Goal: Transaction & Acquisition: Obtain resource

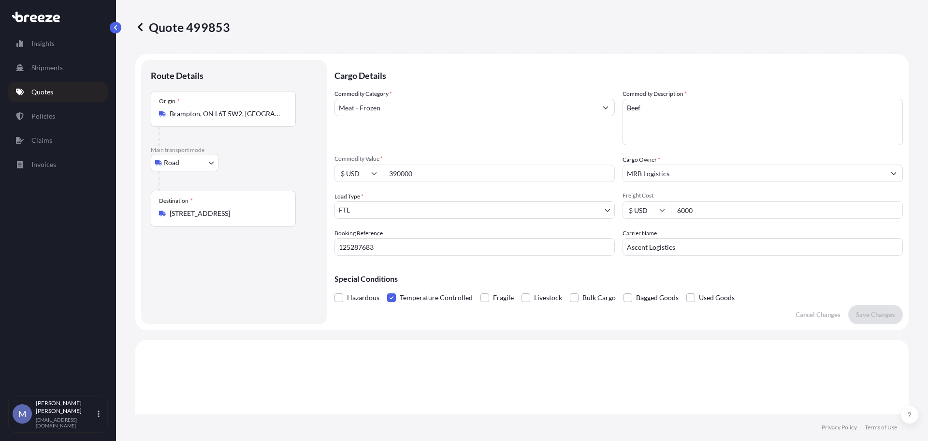
select select "Road"
select select "2"
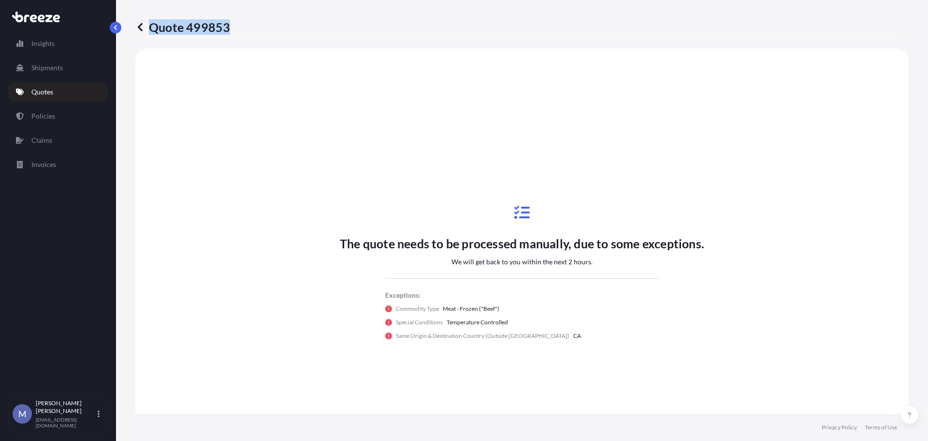
click at [43, 92] on p "Quotes" at bounding box center [42, 92] width 22 height 10
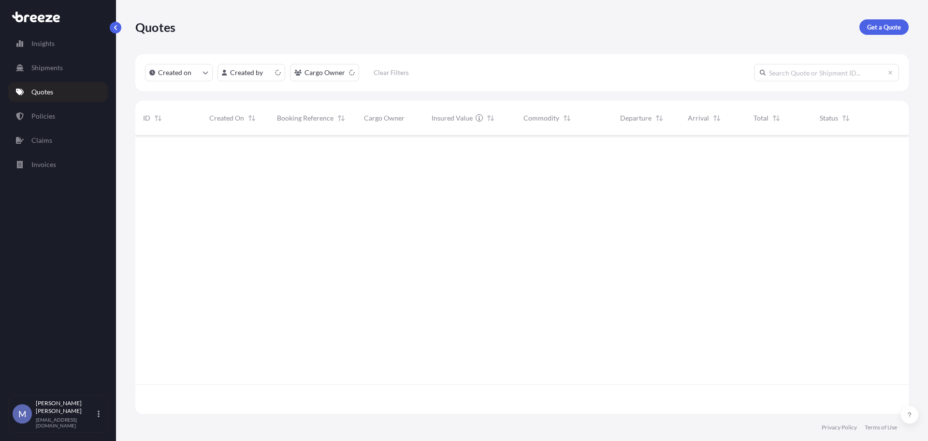
scroll to position [276, 766]
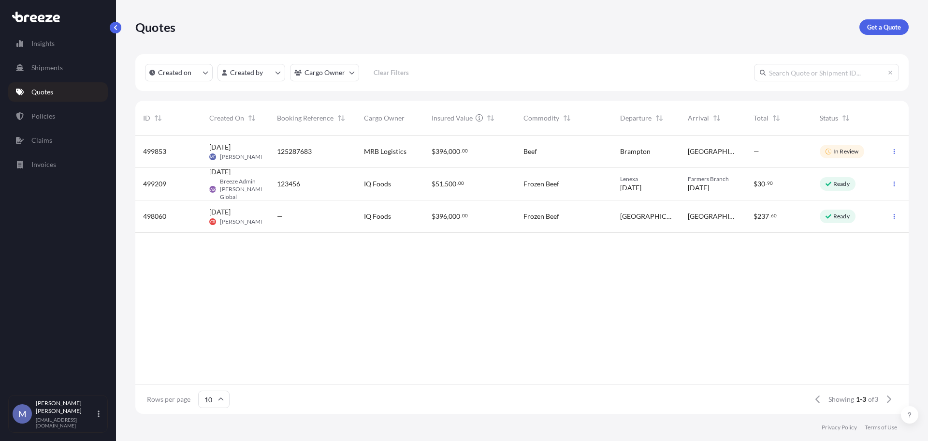
click at [300, 147] on span "125287683" at bounding box center [294, 152] width 35 height 10
select select "Road"
select select "2"
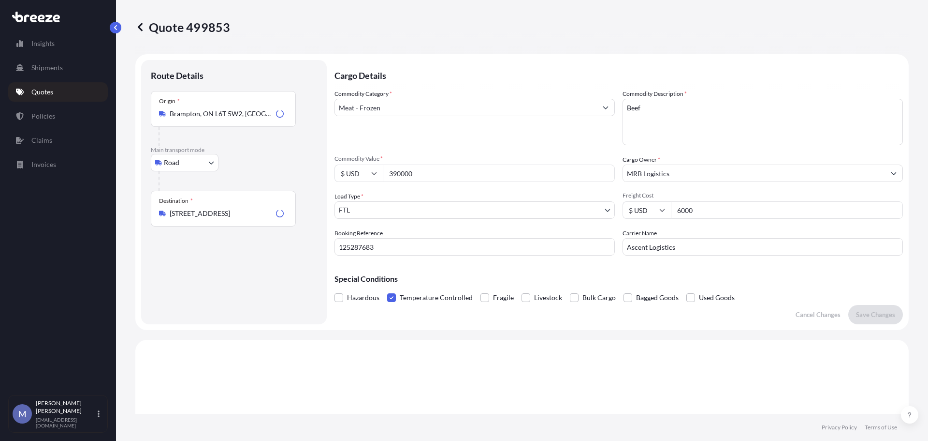
click at [300, 147] on p "Main transport mode" at bounding box center [234, 150] width 166 height 8
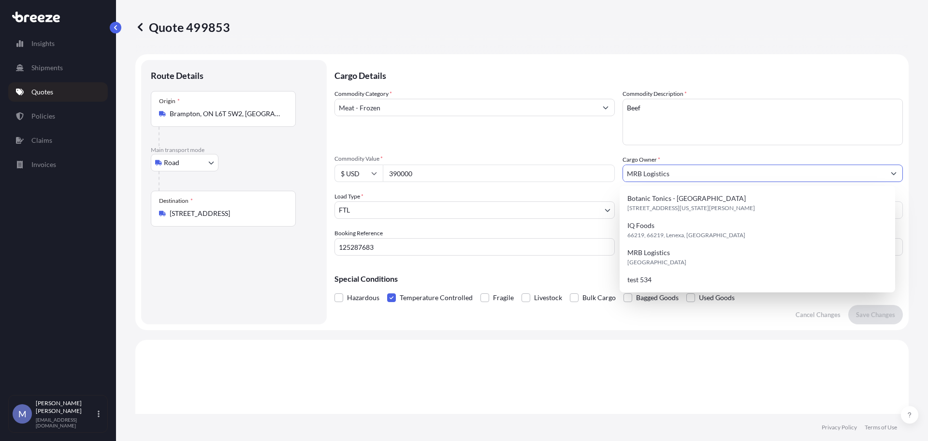
drag, startPoint x: 676, startPoint y: 174, endPoint x: 599, endPoint y: 177, distance: 76.9
click at [599, 177] on div "Commodity Category * Meat - Frozen Commodity Description * Beef Commodity Value…" at bounding box center [619, 172] width 569 height 166
click at [682, 231] on span "66219, 66219, Lenexa, [GEOGRAPHIC_DATA]" at bounding box center [687, 235] width 118 height 10
type input "IQ Foods"
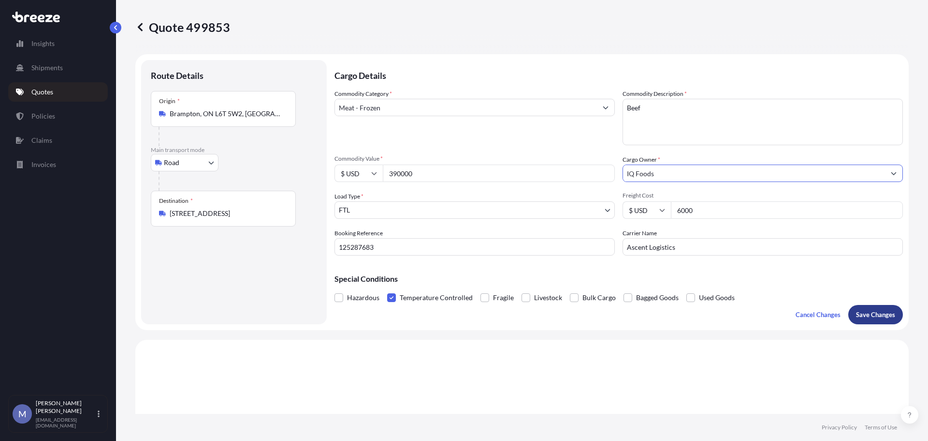
click at [870, 318] on p "Save Changes" at bounding box center [875, 314] width 39 height 10
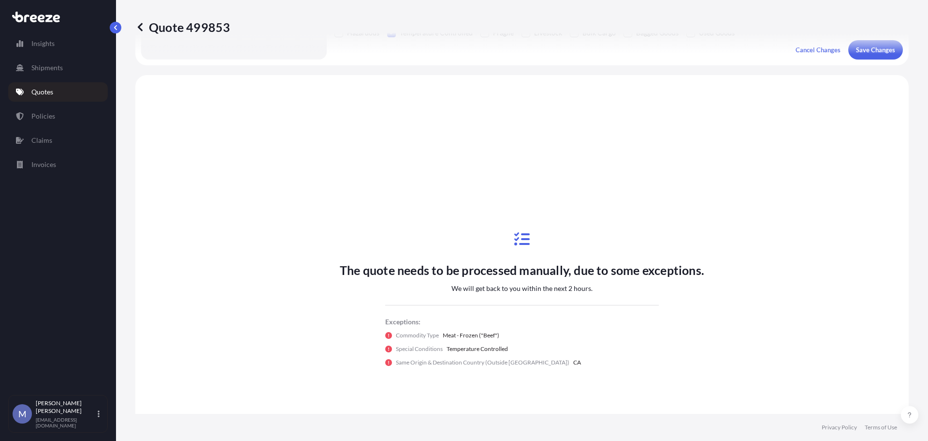
scroll to position [291, 0]
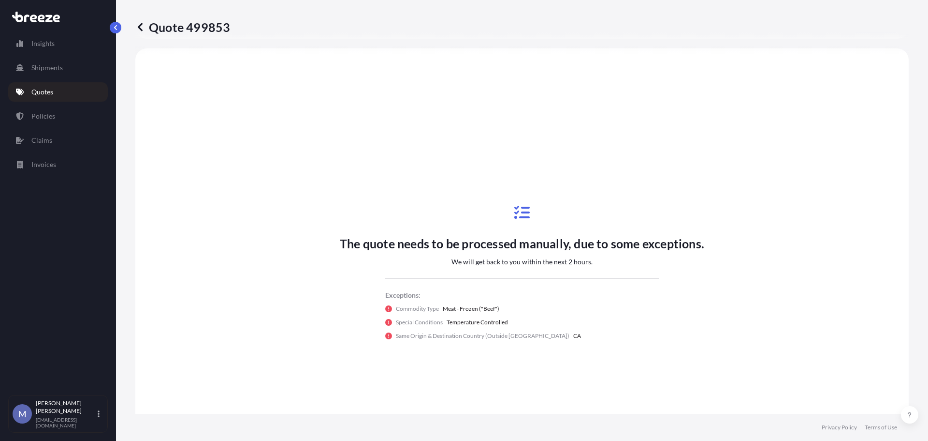
select select "Road"
select select "2"
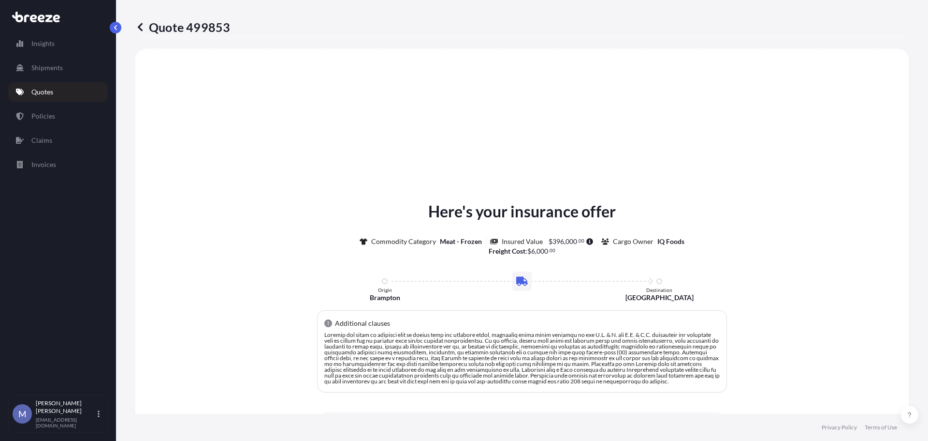
click at [45, 93] on p "Quotes" at bounding box center [42, 92] width 22 height 10
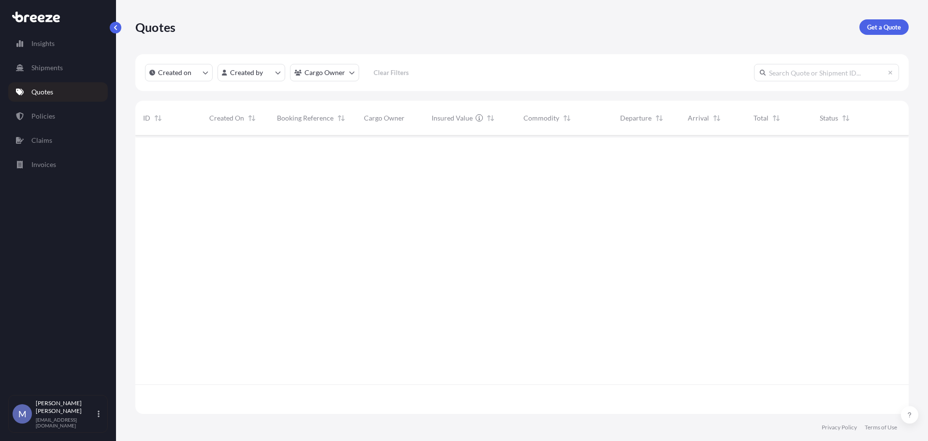
scroll to position [276, 766]
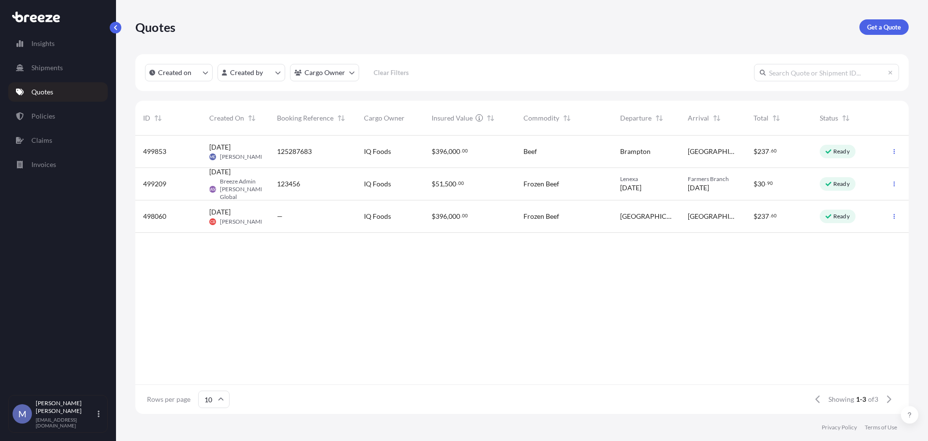
click at [328, 155] on div "125287683" at bounding box center [313, 152] width 72 height 10
select select "Road"
select select "2"
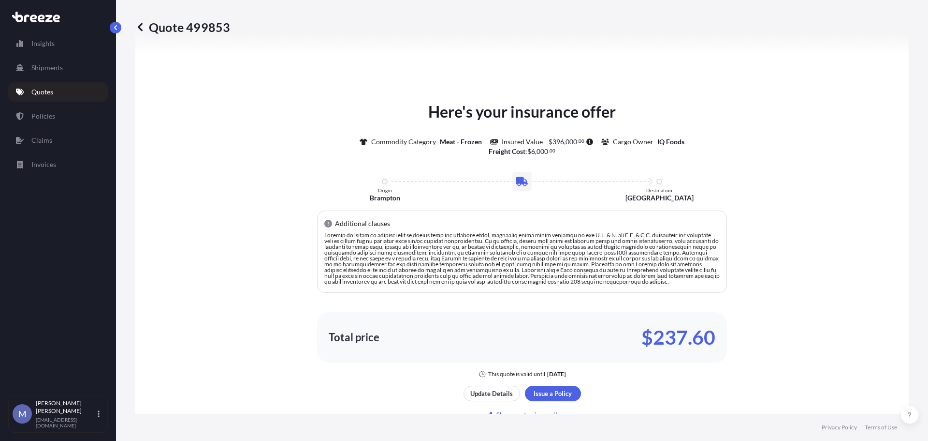
scroll to position [484, 0]
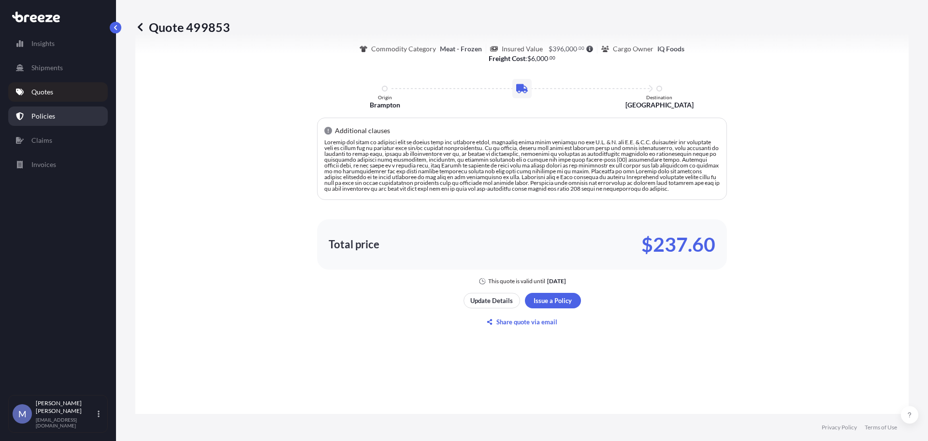
click at [39, 117] on p "Policies" at bounding box center [43, 116] width 24 height 10
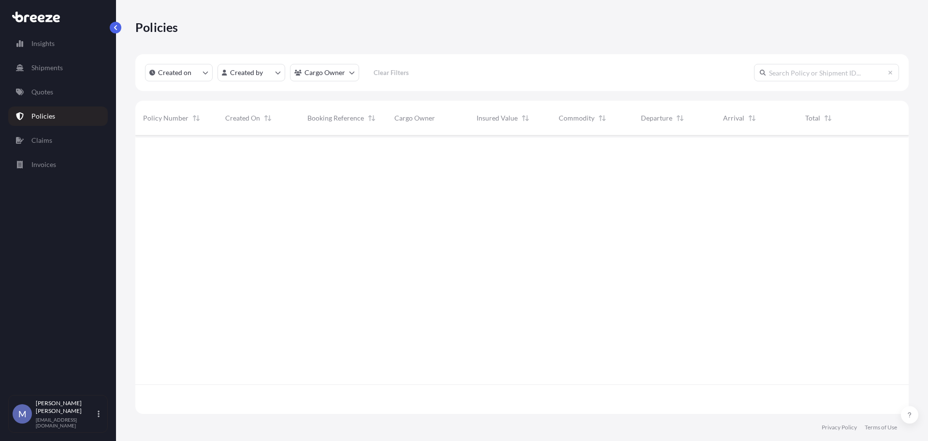
scroll to position [276, 766]
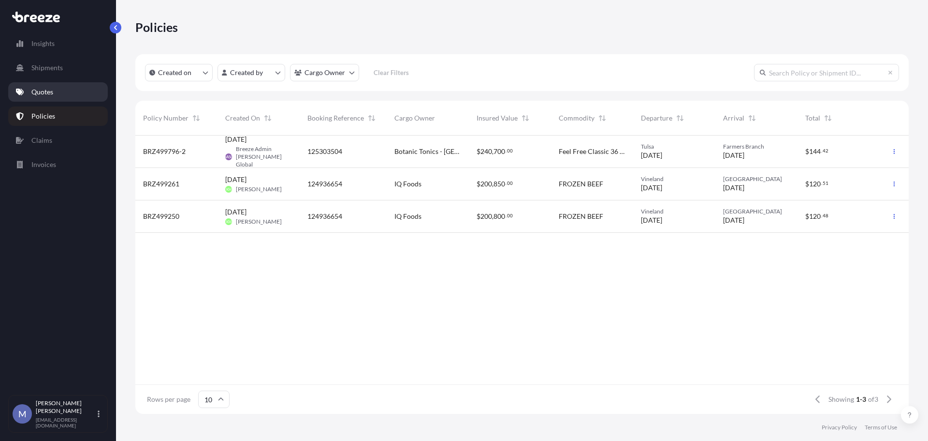
click at [43, 86] on link "Quotes" at bounding box center [58, 91] width 100 height 19
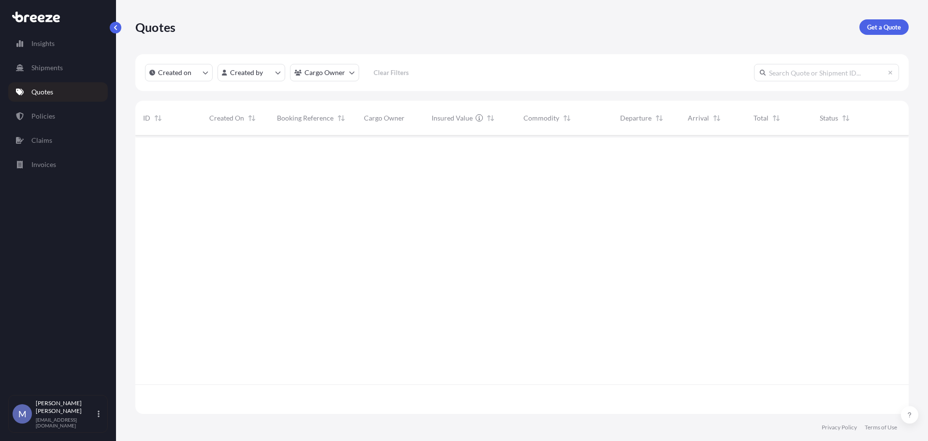
scroll to position [276, 766]
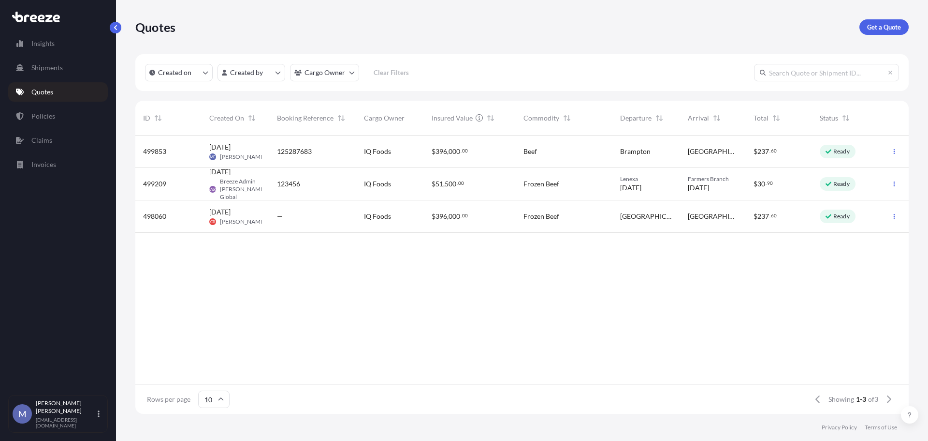
click at [610, 152] on div "Beef" at bounding box center [564, 151] width 97 height 32
select select "Road"
select select "2"
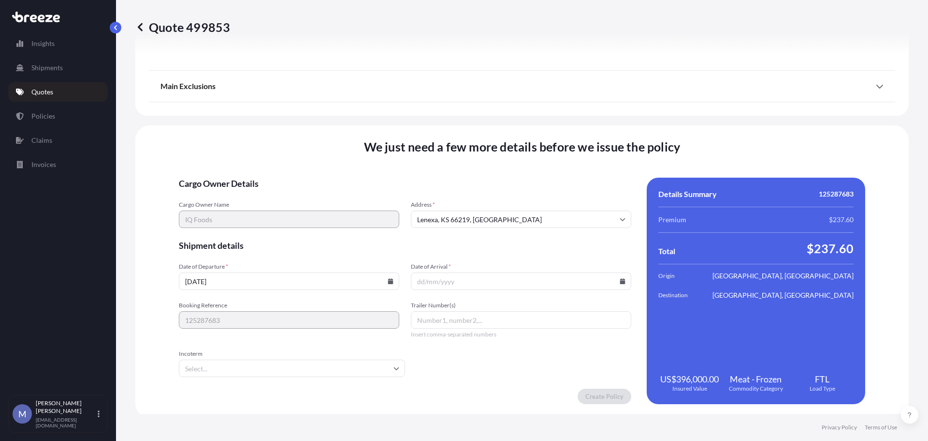
scroll to position [1196, 0]
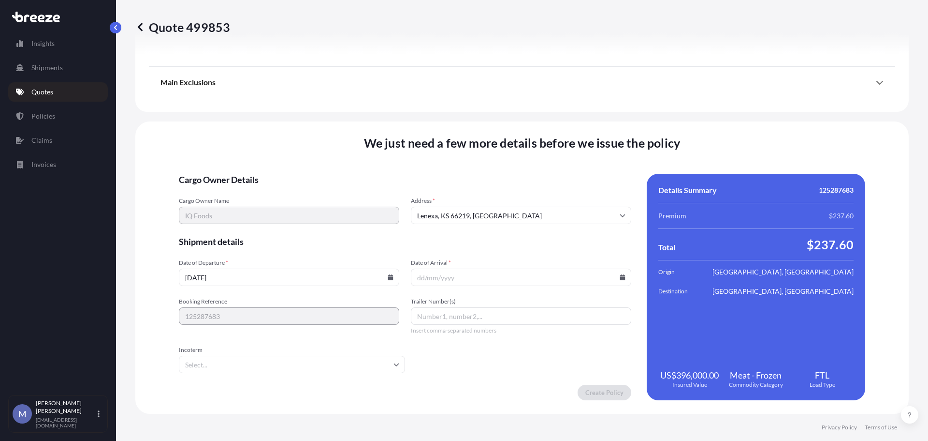
click at [434, 280] on input "Date of Arrival *" at bounding box center [521, 276] width 221 height 17
click at [614, 280] on input "Date of Arrival *" at bounding box center [521, 276] width 221 height 17
click at [616, 274] on input "Date of Arrival *" at bounding box center [521, 276] width 221 height 17
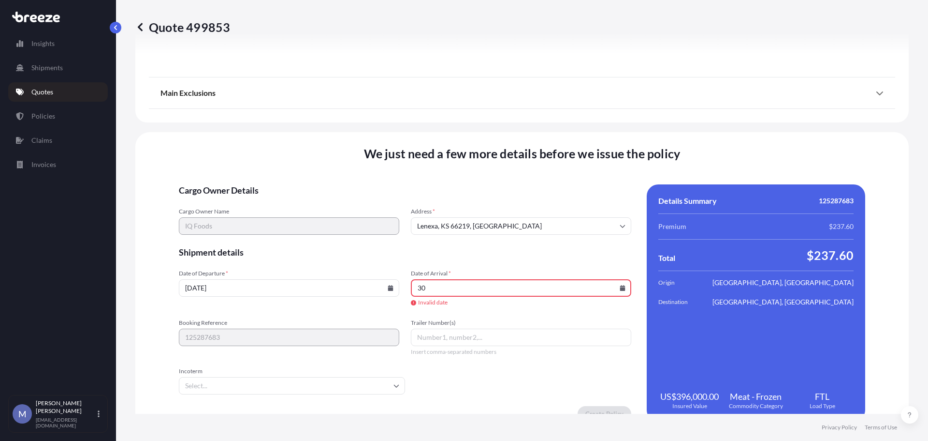
click at [620, 288] on icon at bounding box center [622, 288] width 5 height 6
click at [472, 237] on button "30" at bounding box center [472, 238] width 15 height 15
type input "[DATE]"
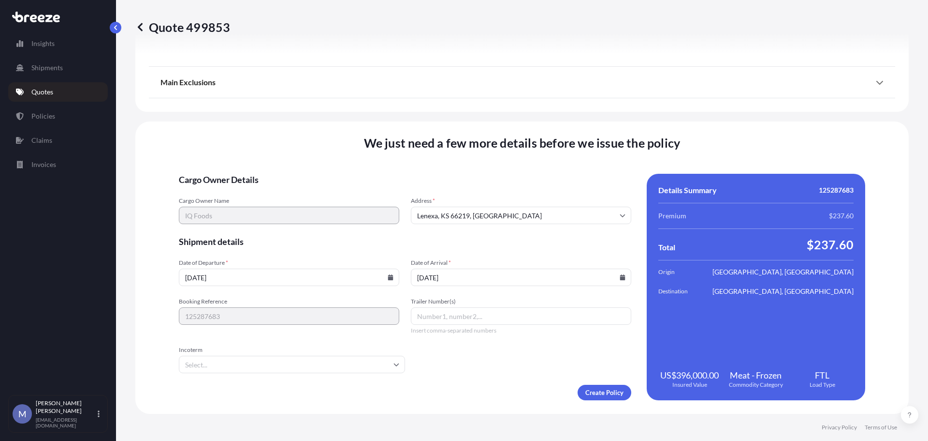
click at [390, 361] on input "Incoterm" at bounding box center [292, 363] width 226 height 17
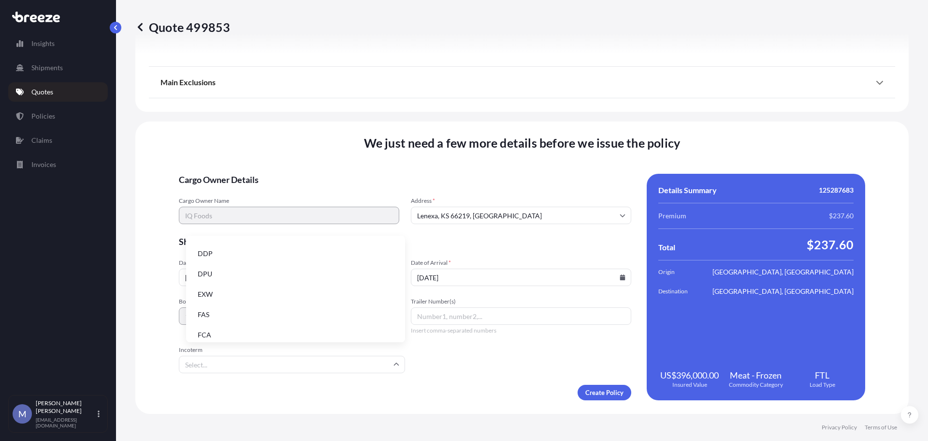
scroll to position [123, 0]
click at [516, 378] on form "Cargo Owner Details Cargo Owner Name IQ Foods Address * [GEOGRAPHIC_DATA] Shipm…" at bounding box center [405, 287] width 453 height 226
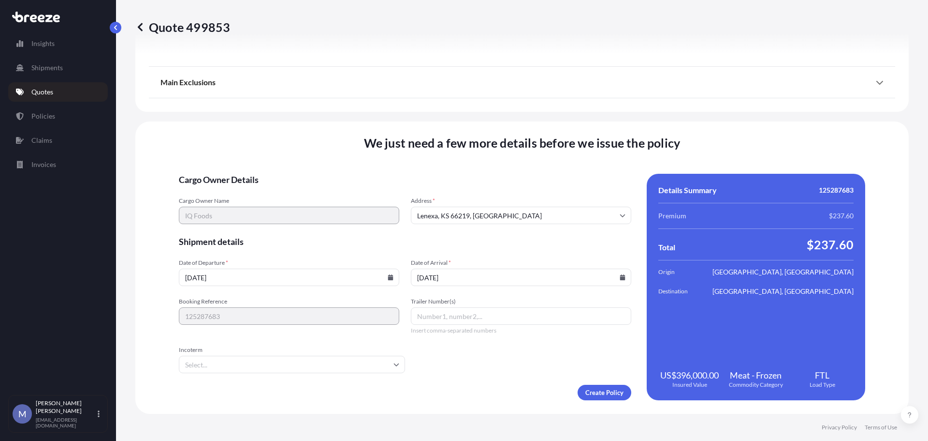
click at [428, 312] on input "Trailer Number(s)" at bounding box center [521, 315] width 221 height 17
type input "R217"
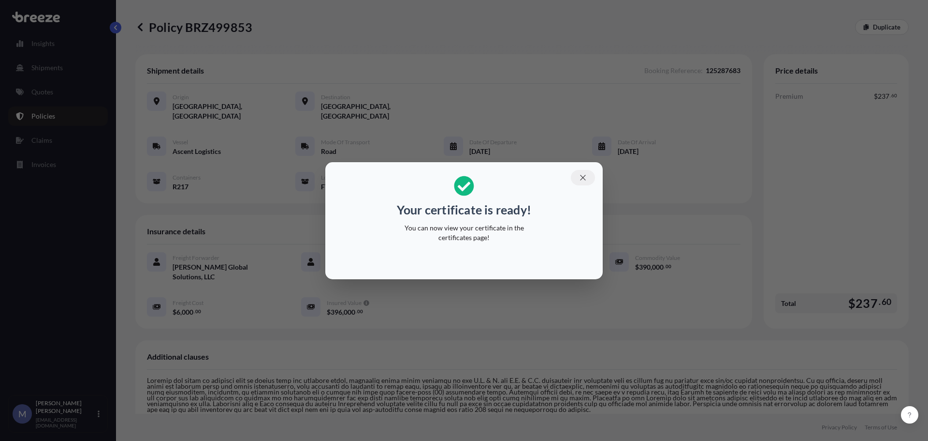
click at [587, 178] on icon "button" at bounding box center [583, 177] width 9 height 9
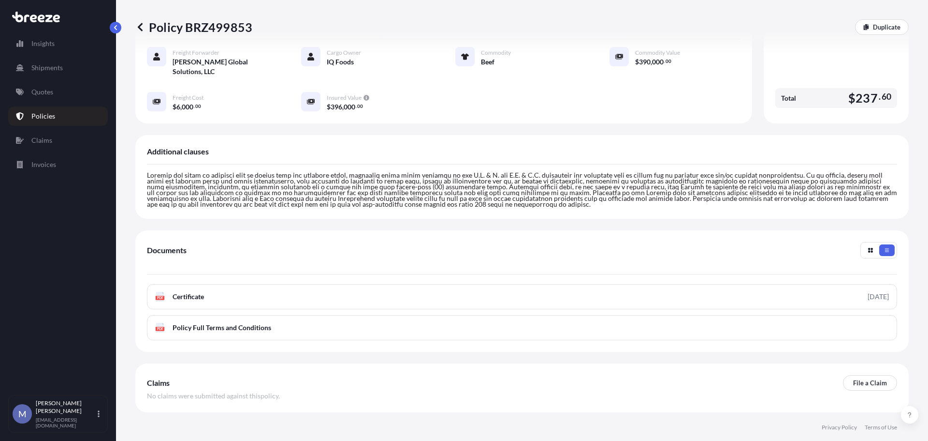
scroll to position [227, 0]
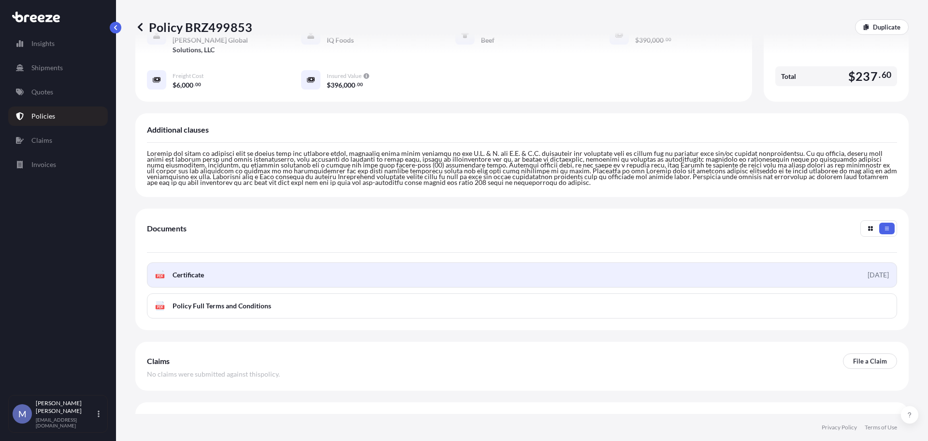
click at [194, 270] on span "Certificate" at bounding box center [188, 275] width 31 height 10
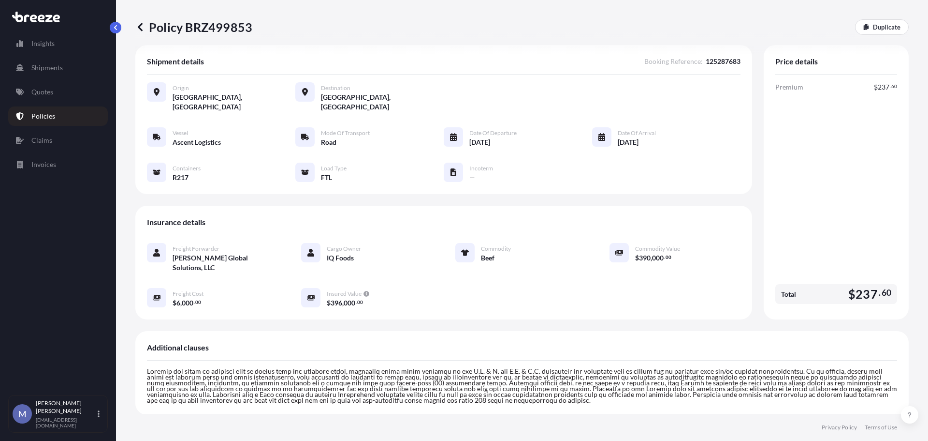
scroll to position [0, 0]
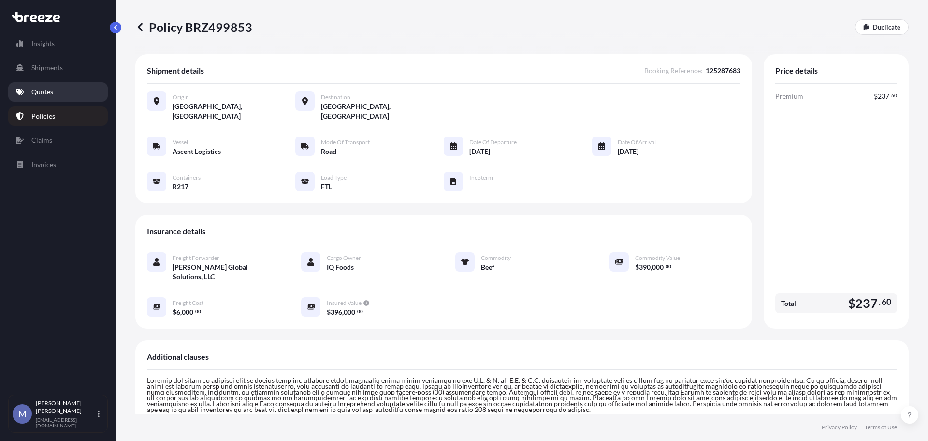
click at [38, 85] on link "Quotes" at bounding box center [58, 91] width 100 height 19
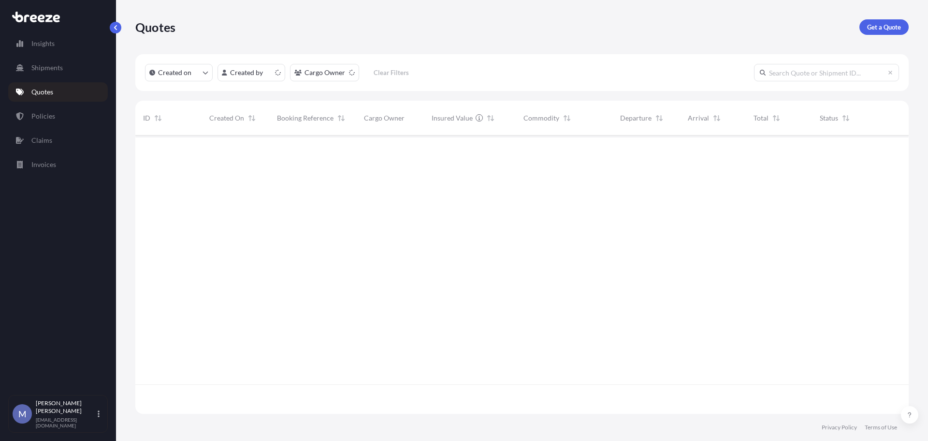
scroll to position [276, 766]
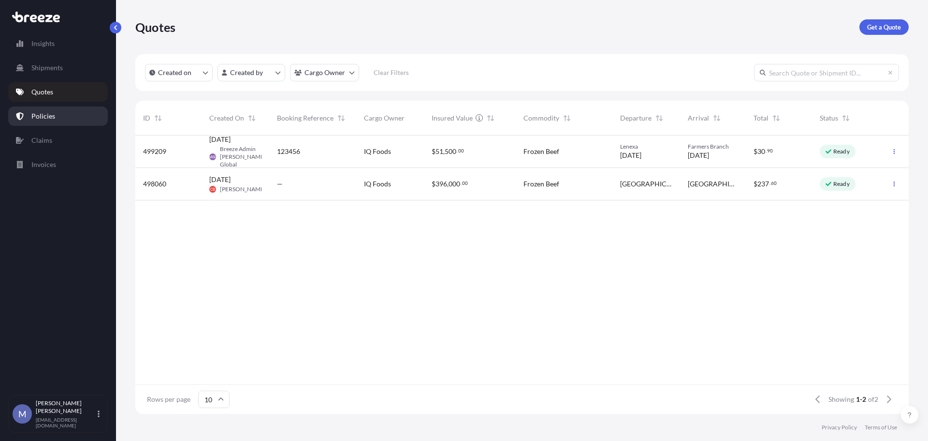
click at [42, 112] on p "Policies" at bounding box center [43, 116] width 24 height 10
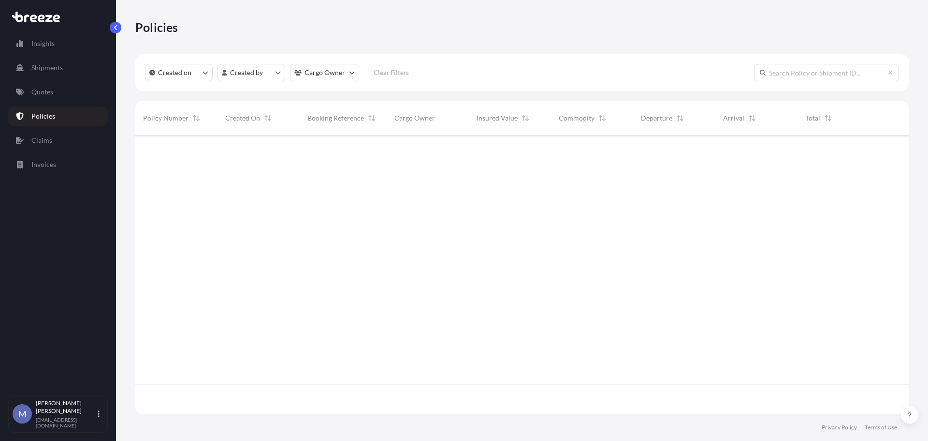
scroll to position [276, 766]
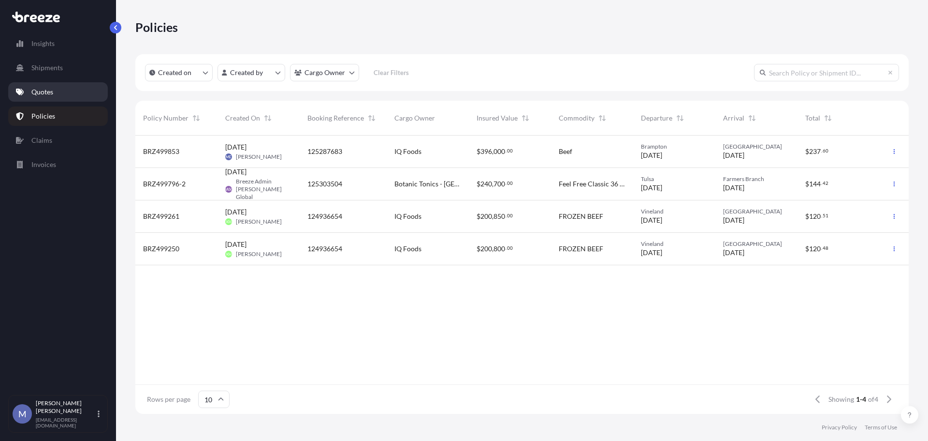
click at [37, 91] on p "Quotes" at bounding box center [42, 92] width 22 height 10
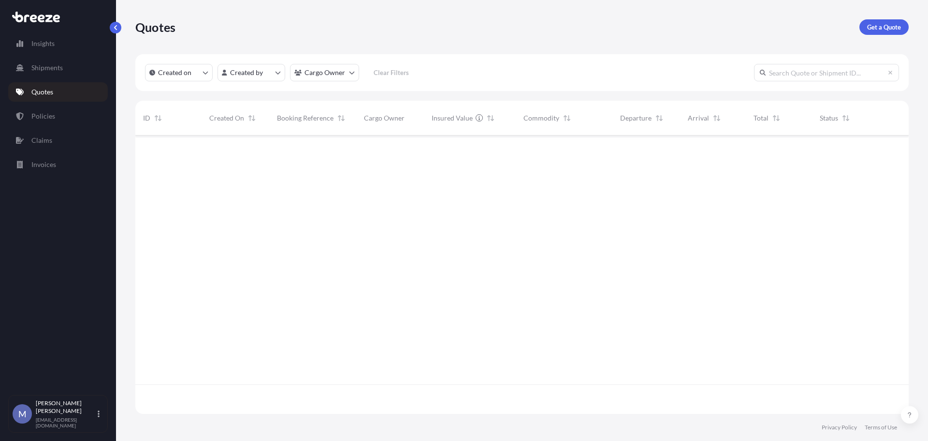
scroll to position [276, 766]
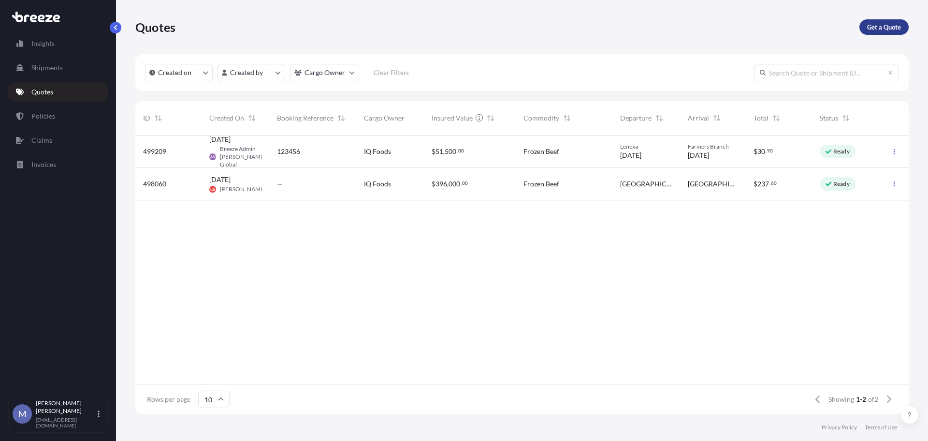
click at [877, 22] on p "Get a Quote" at bounding box center [885, 27] width 34 height 10
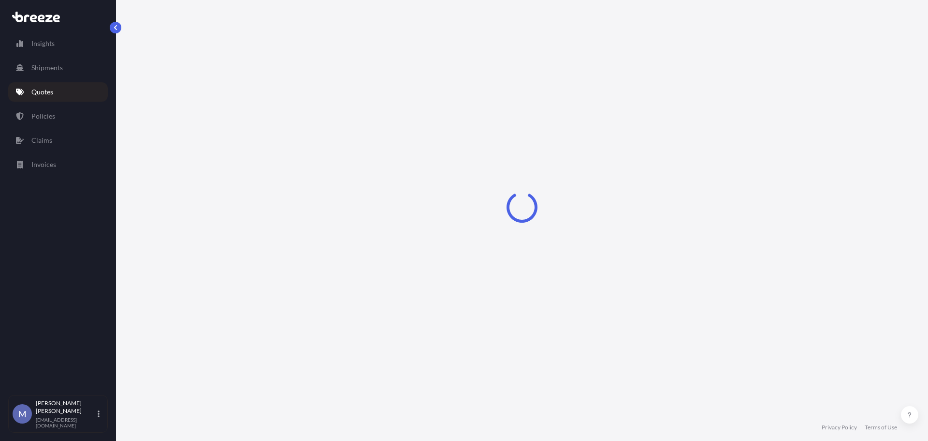
select select "Road"
select select "1"
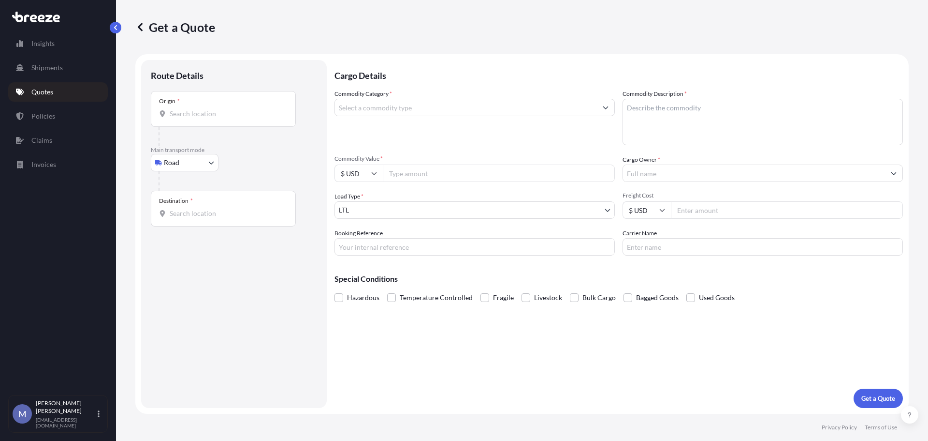
click at [193, 103] on div "Origin *" at bounding box center [223, 109] width 145 height 36
click at [193, 109] on input "Origin *" at bounding box center [227, 114] width 114 height 10
paste input "L6T5W2"
click at [206, 152] on div "Brampton, ON L6T 5W2, [GEOGRAPHIC_DATA]" at bounding box center [247, 145] width 184 height 23
type input "Brampton, ON L6T 5W2, [GEOGRAPHIC_DATA]"
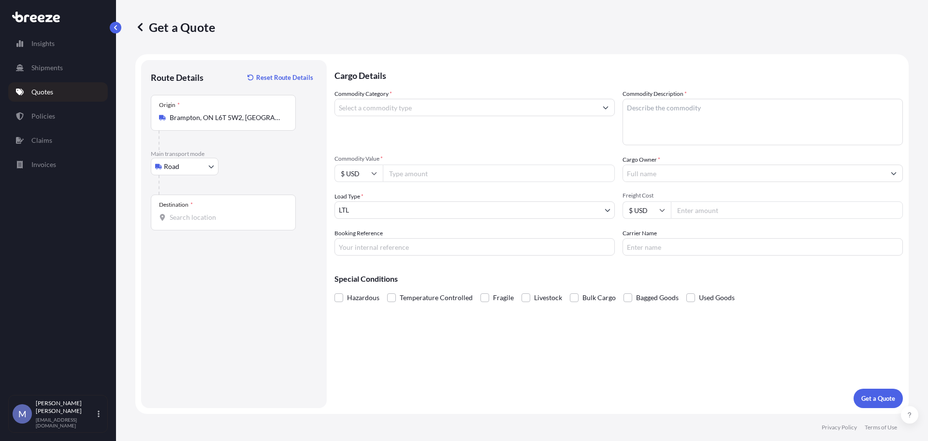
click at [221, 220] on input "Destination *" at bounding box center [227, 217] width 114 height 10
paste input "S4M0A1"
click at [214, 250] on span "[PERSON_NAME], SK S4M 0A1, [GEOGRAPHIC_DATA]" at bounding box center [259, 251] width 151 height 19
type input "[PERSON_NAME], SK S4M 0A1, [GEOGRAPHIC_DATA]"
click at [596, 105] on input "Commodity Category *" at bounding box center [466, 107] width 262 height 17
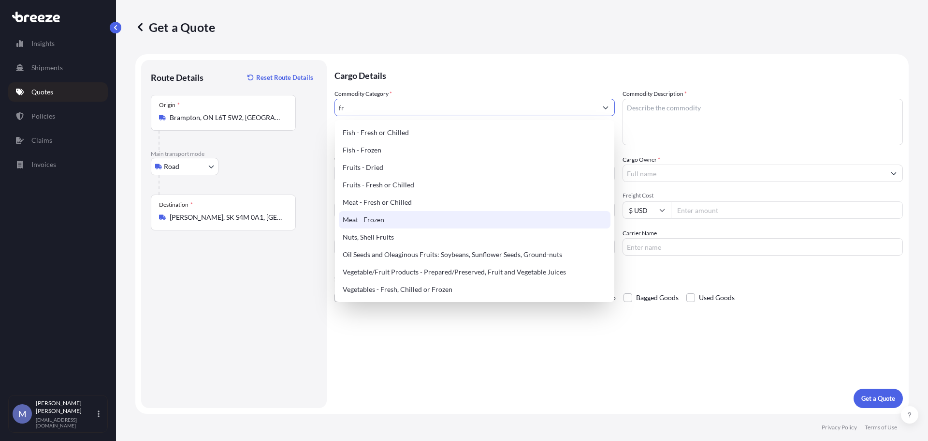
click at [367, 217] on div "Meat - Frozen" at bounding box center [475, 219] width 272 height 17
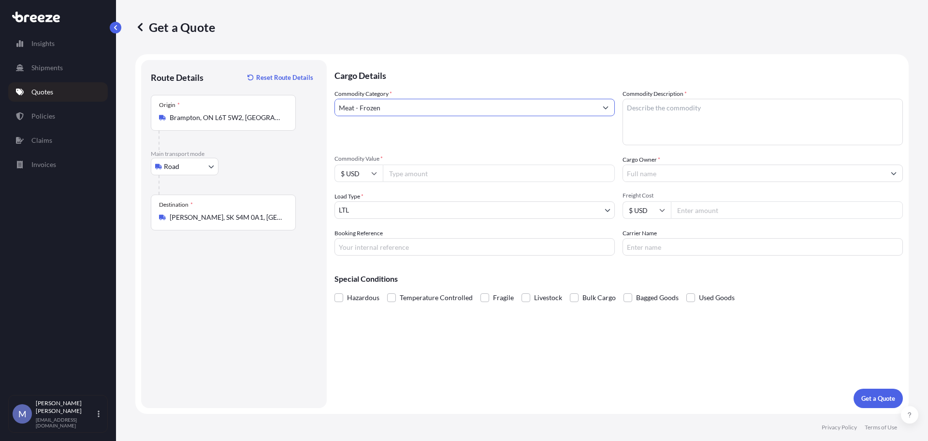
type input "Meat - Frozen"
click at [685, 108] on textarea "Commodity Description *" at bounding box center [763, 122] width 280 height 46
type textarea "BEEF"
click at [426, 166] on input "Commodity Value *" at bounding box center [499, 172] width 232 height 17
type input "380000"
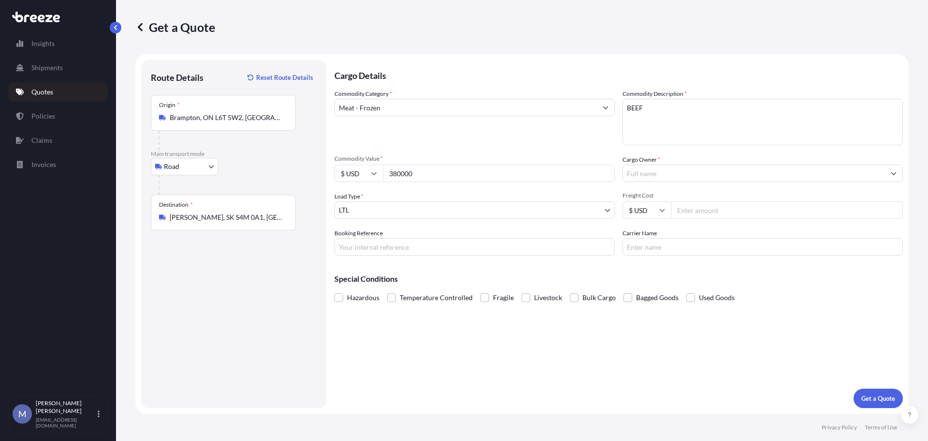
click at [703, 174] on input "Cargo Owner *" at bounding box center [754, 172] width 262 height 17
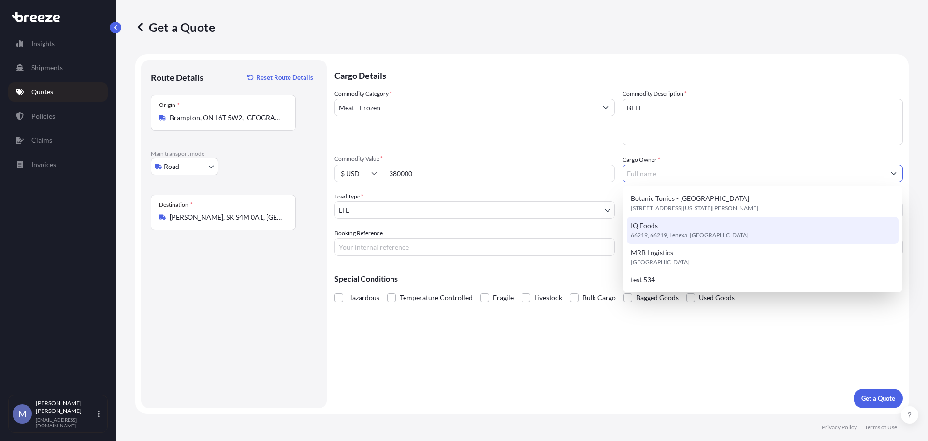
click at [638, 228] on span "IQ Foods" at bounding box center [644, 226] width 27 height 10
type input "IQ Foods"
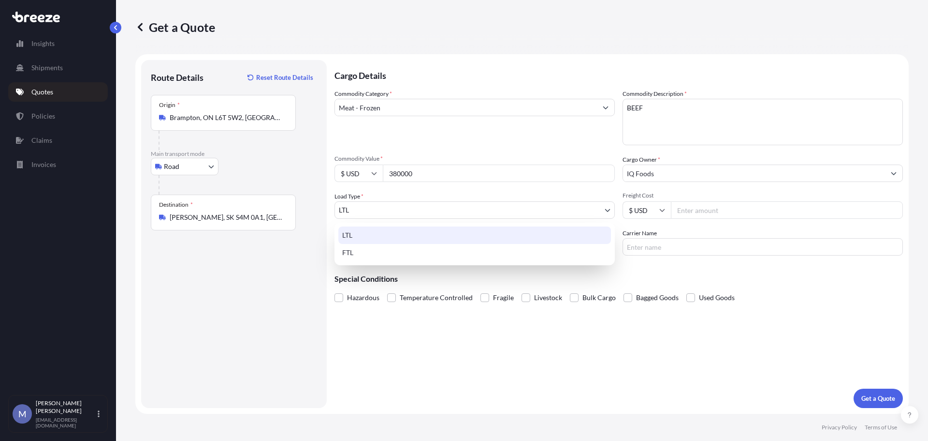
click at [426, 211] on body "4 options available. Insights Shipments Quotes Policies Claims Invoices M [PERS…" at bounding box center [464, 220] width 928 height 441
click at [351, 251] on div "FTL" at bounding box center [475, 252] width 273 height 17
select select "2"
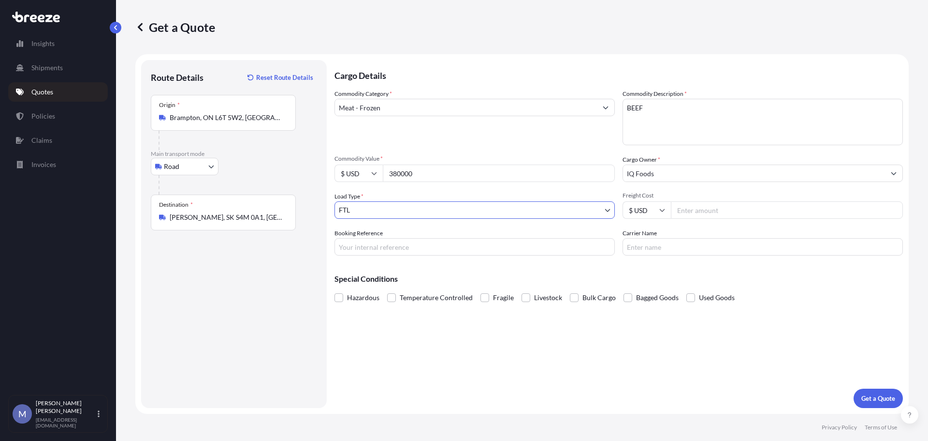
click at [718, 211] on input "Freight Cost" at bounding box center [787, 209] width 232 height 17
type input "3800"
click at [388, 249] on input "Booking Reference" at bounding box center [475, 246] width 280 height 17
type input "125289991"
click at [685, 247] on input "Carrier Name" at bounding box center [763, 246] width 280 height 17
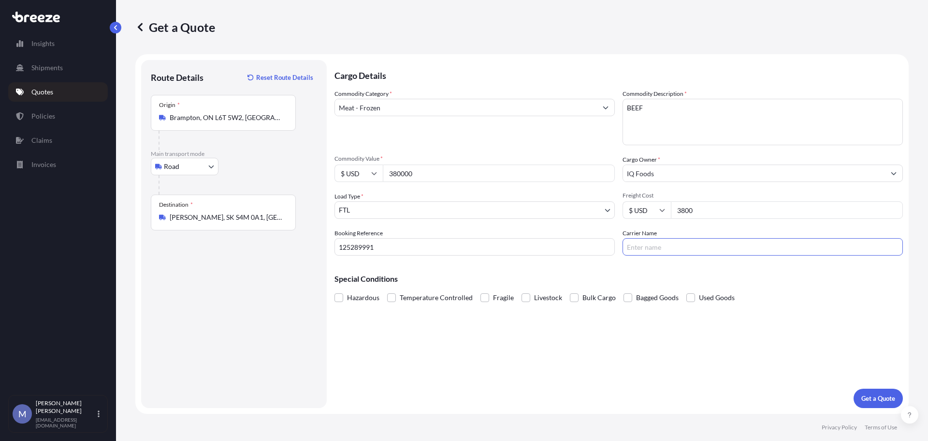
type input "Ascent Logistics"
click at [392, 295] on span at bounding box center [391, 297] width 9 height 9
click at [387, 290] on input "Temperature Controlled" at bounding box center [387, 290] width 0 height 0
click at [871, 398] on p "Get a Quote" at bounding box center [879, 398] width 34 height 10
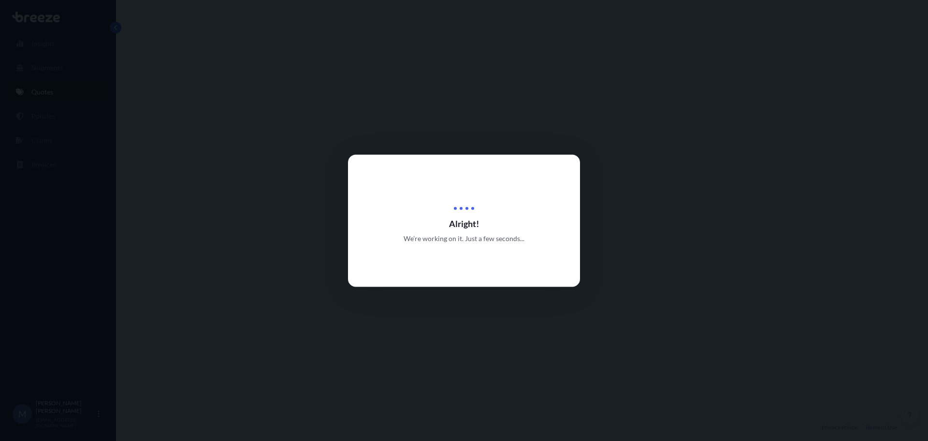
select select "Road"
select select "2"
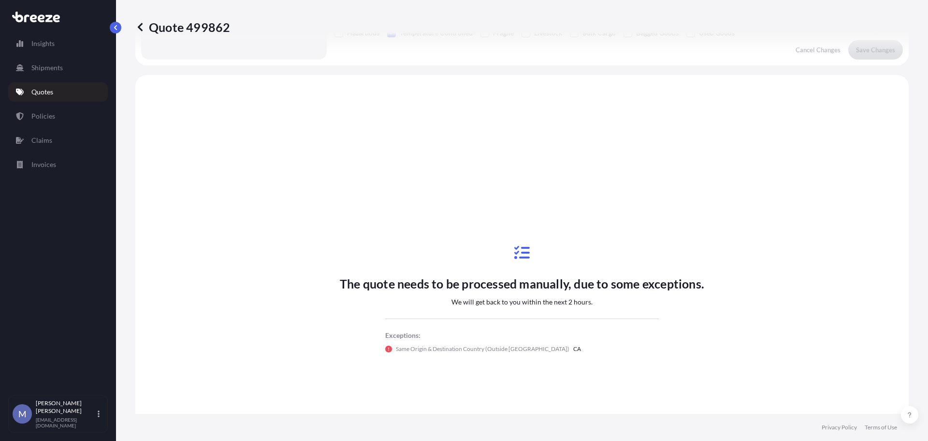
scroll to position [291, 0]
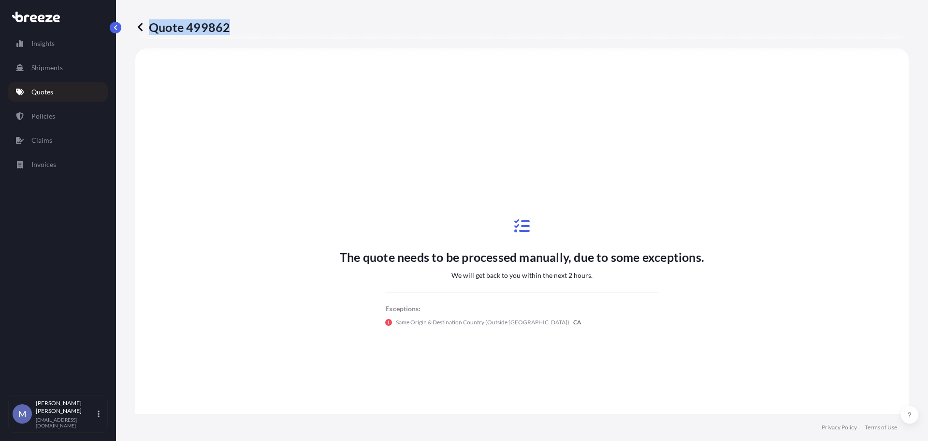
drag, startPoint x: 229, startPoint y: 25, endPoint x: 152, endPoint y: 26, distance: 76.4
click at [152, 26] on p "Quote 499862" at bounding box center [182, 26] width 95 height 15
copy p "Quote 499862"
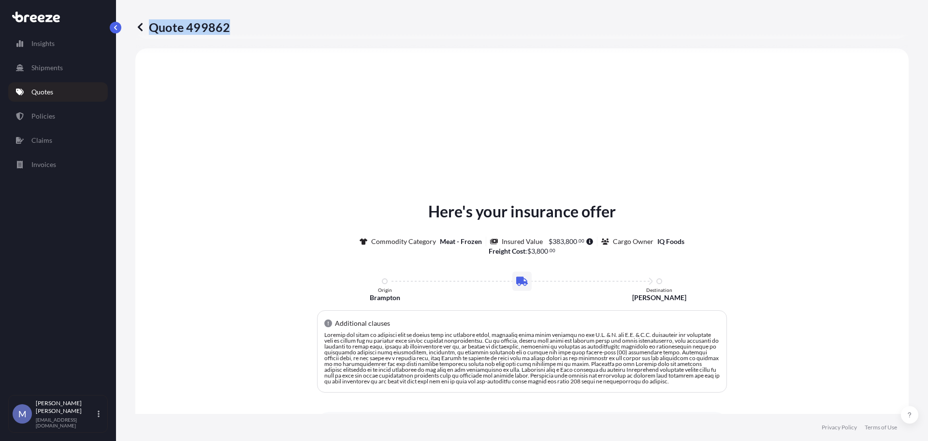
click at [66, 89] on link "Quotes" at bounding box center [58, 91] width 100 height 19
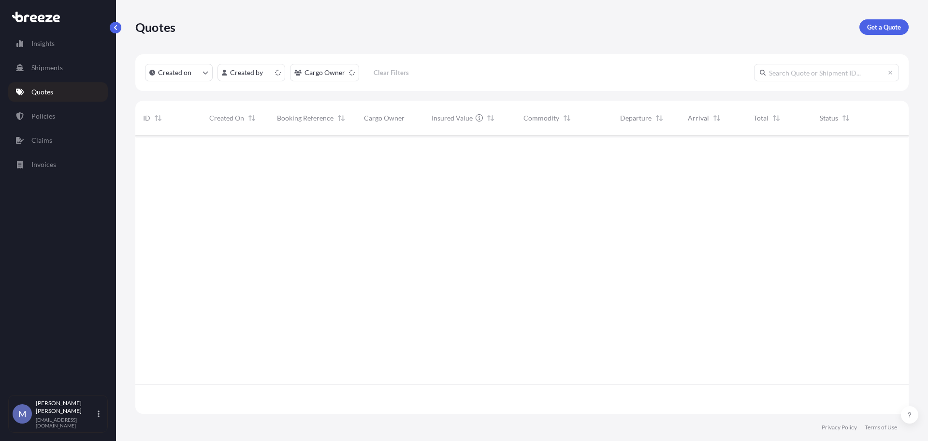
scroll to position [276, 766]
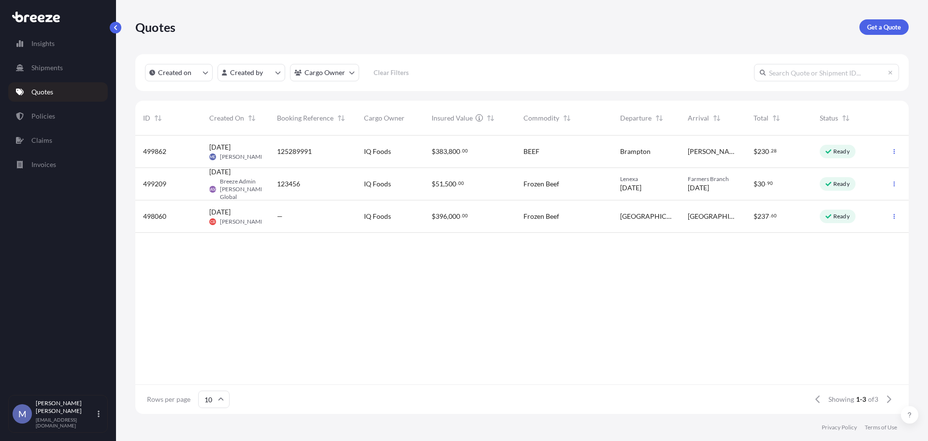
click at [338, 147] on div "125289991" at bounding box center [313, 152] width 72 height 10
select select "Road"
select select "2"
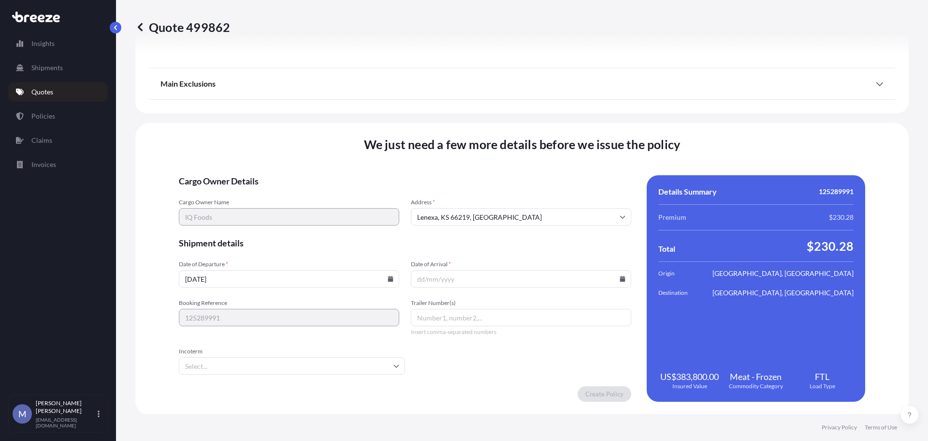
scroll to position [1196, 0]
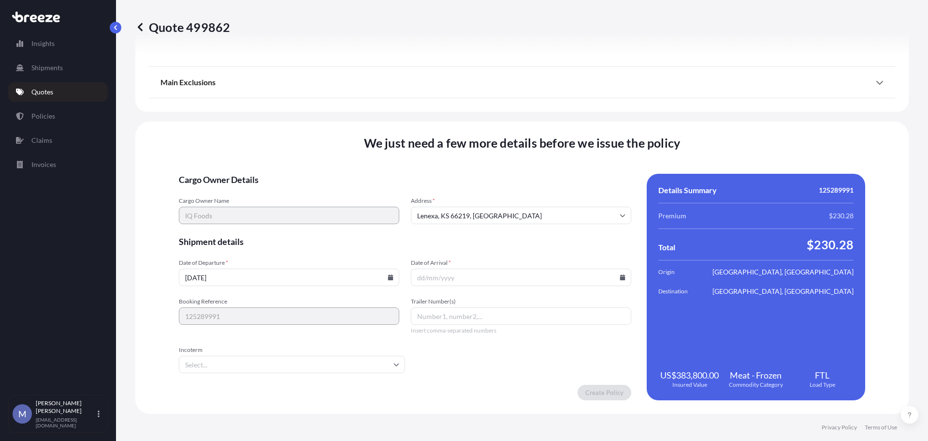
click at [620, 278] on icon at bounding box center [622, 277] width 5 height 6
click at [451, 225] on button "29" at bounding box center [449, 227] width 15 height 15
type input "[DATE]"
click at [471, 319] on input "Trailer Number(s)" at bounding box center [521, 315] width 221 height 17
type input "R218"
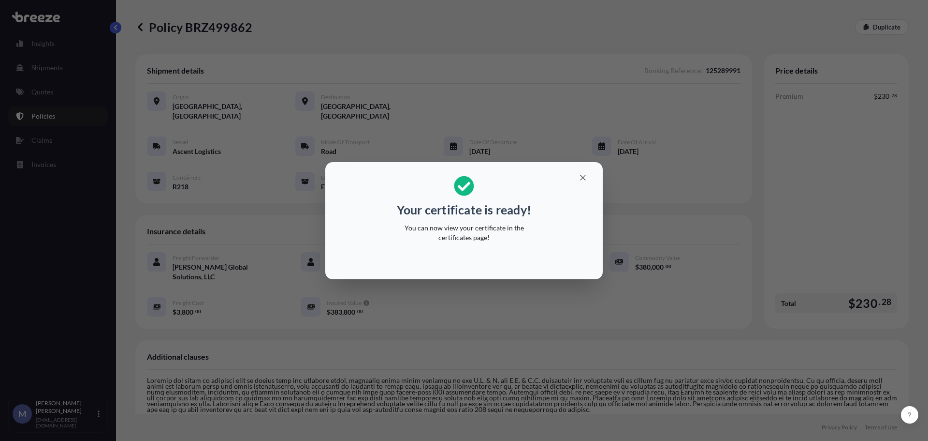
click at [361, 81] on div "Your certificate is ready! You can now view your certificate in the certificate…" at bounding box center [464, 220] width 928 height 441
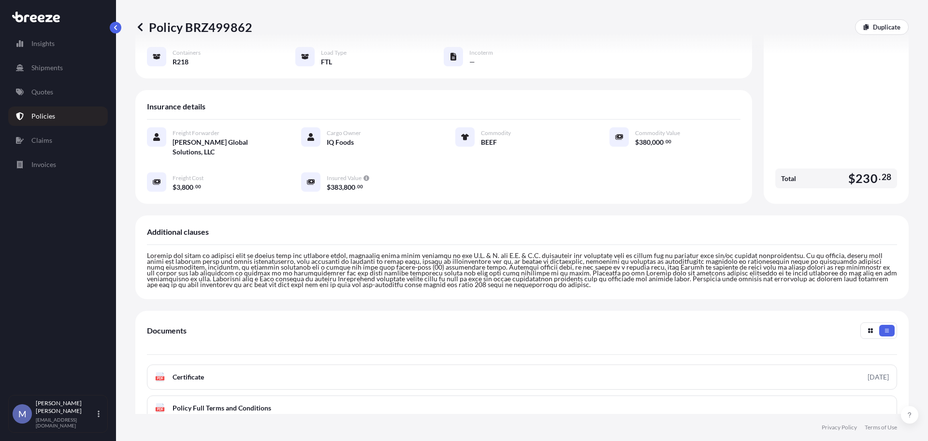
scroll to position [227, 0]
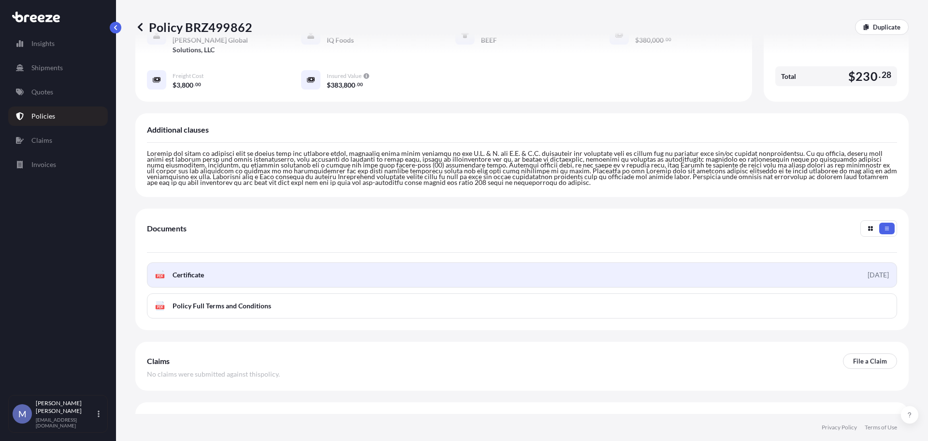
click at [535, 262] on link "PDF Certificate [DATE]" at bounding box center [522, 274] width 751 height 25
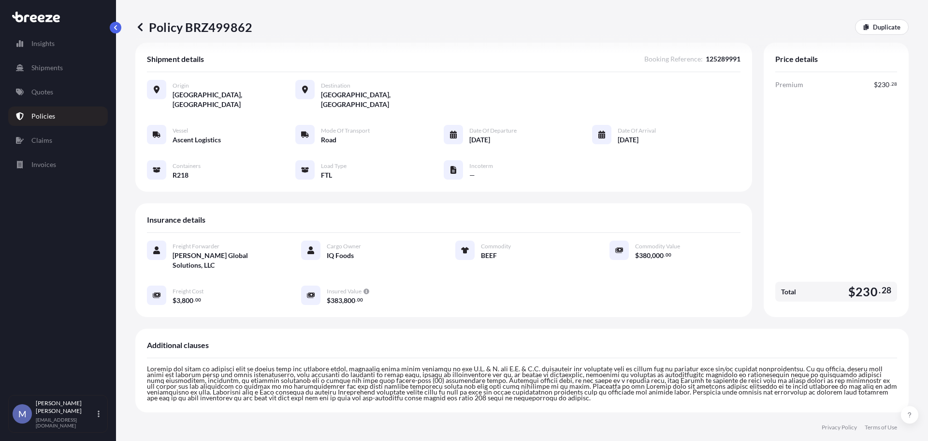
scroll to position [0, 0]
